Goal: Complete application form: Complete application form

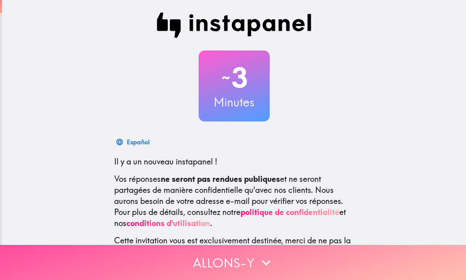
click at [330, 262] on button "Allons-y" at bounding box center [233, 262] width 466 height 35
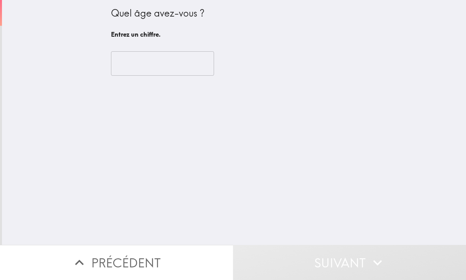
click at [179, 81] on div "​" at bounding box center [234, 63] width 246 height 43
click at [194, 66] on input "number" at bounding box center [162, 63] width 103 height 24
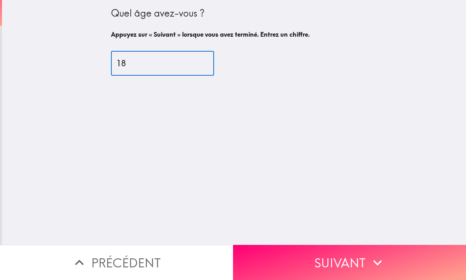
type input "18"
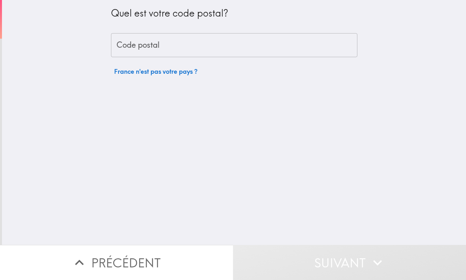
click at [266, 49] on input "Code postal" at bounding box center [234, 45] width 246 height 24
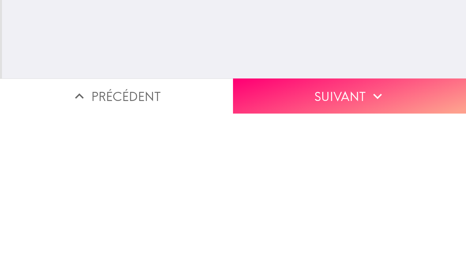
scroll to position [0, 0]
type input "30900"
click at [356, 245] on button "Suivant" at bounding box center [349, 262] width 233 height 35
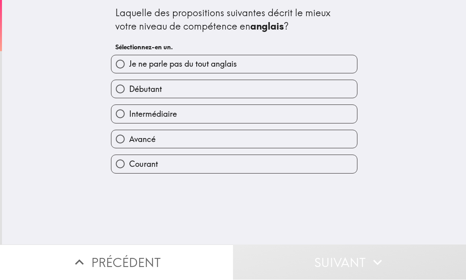
click at [289, 114] on label "Intermédiaire" at bounding box center [233, 114] width 245 height 18
click at [129, 114] on input "Intermédiaire" at bounding box center [120, 114] width 18 height 18
radio input "true"
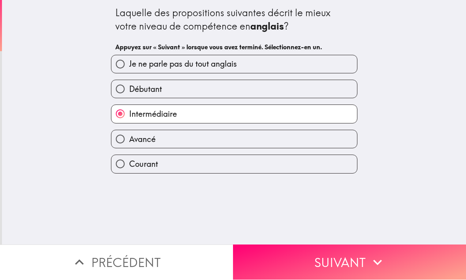
click at [296, 261] on button "Suivant" at bounding box center [349, 262] width 233 height 35
